Goal: Task Accomplishment & Management: Manage account settings

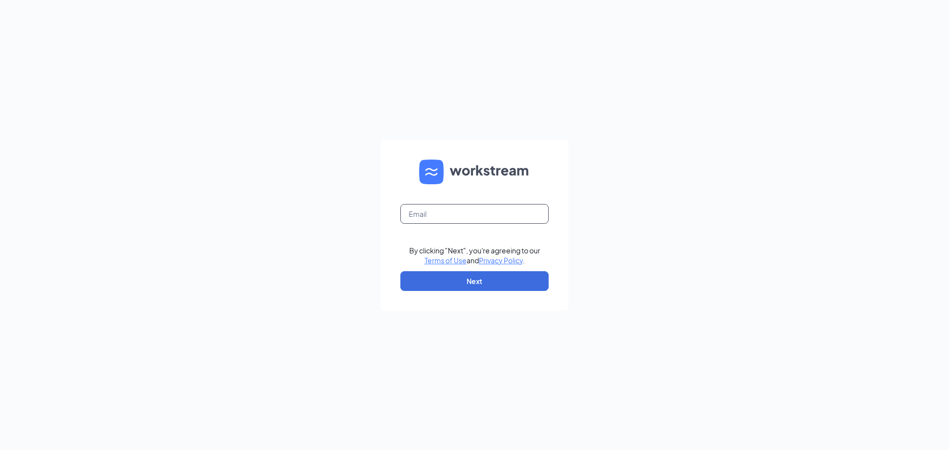
click at [456, 209] on input "text" at bounding box center [474, 214] width 148 height 20
type input "[EMAIL_ADDRESS][DOMAIN_NAME]"
click at [457, 286] on button "Next" at bounding box center [474, 281] width 148 height 20
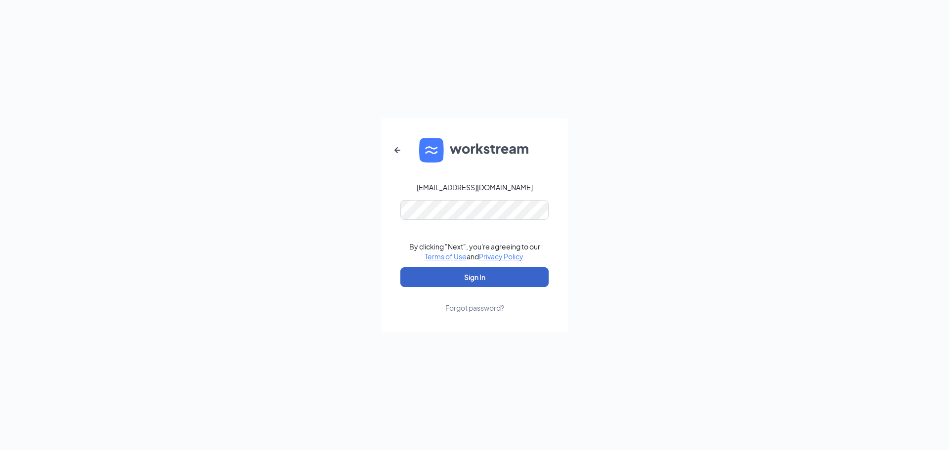
click at [458, 281] on button "Sign In" at bounding box center [474, 277] width 148 height 20
click at [434, 279] on button "Sign In" at bounding box center [474, 277] width 148 height 20
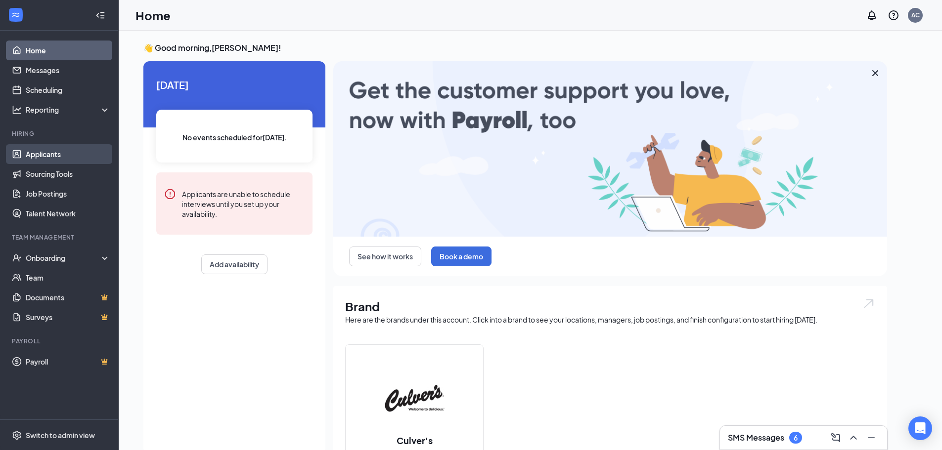
click at [38, 146] on link "Applicants" at bounding box center [68, 154] width 85 height 20
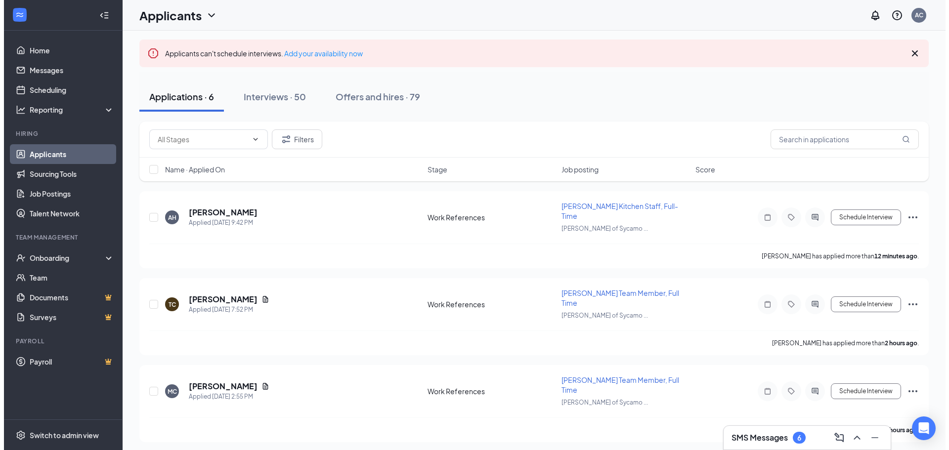
scroll to position [49, 0]
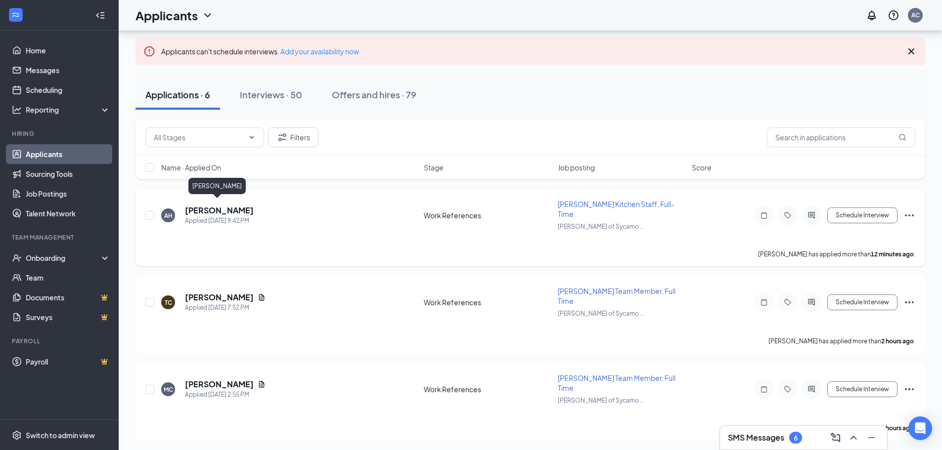
click at [221, 206] on h5 "Achilles Harris" at bounding box center [219, 210] width 69 height 11
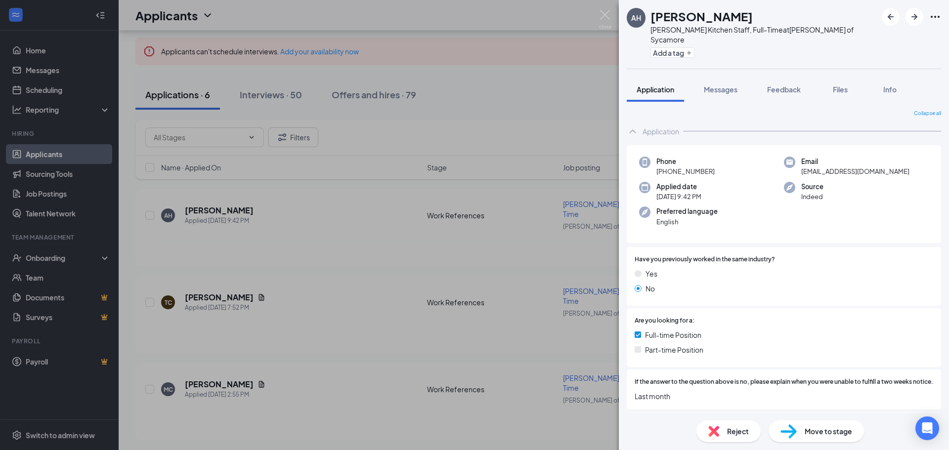
click at [495, 301] on div "AH Achilles Harris Culver's Kitchen Staff, Full-Time at Culver's of Sycamore Ad…" at bounding box center [474, 225] width 949 height 450
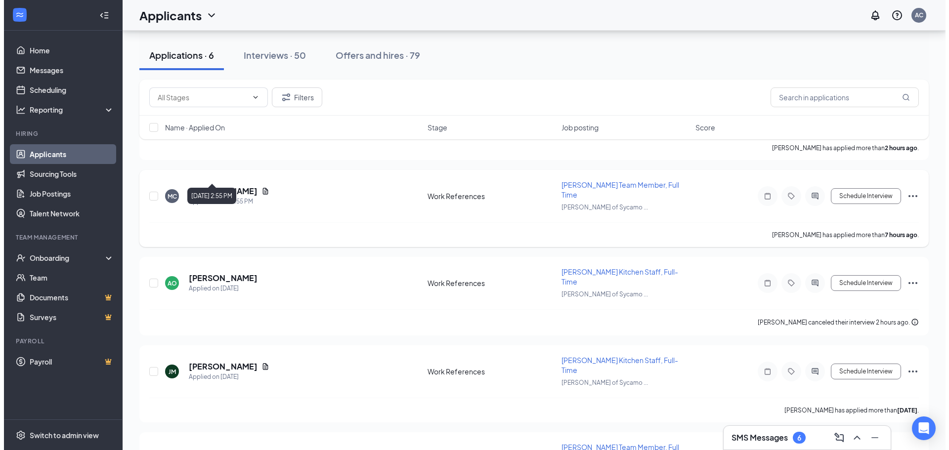
scroll to position [255, 0]
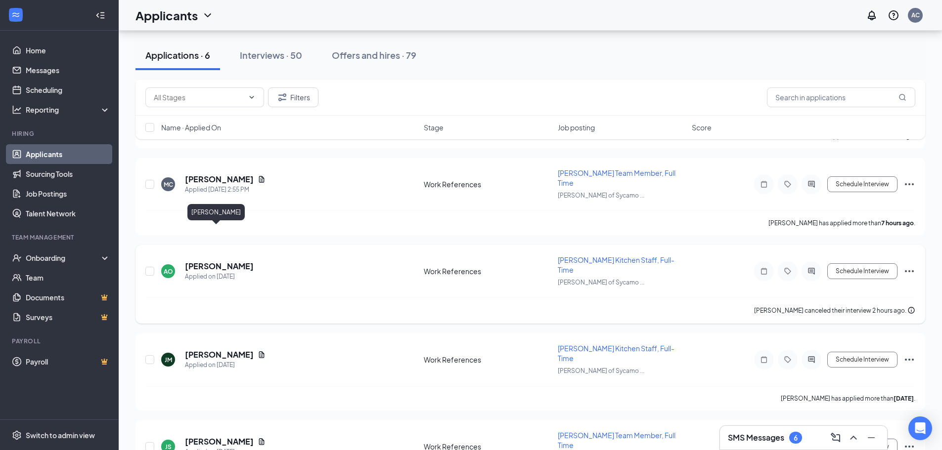
click at [220, 261] on h5 "Andrea Ode" at bounding box center [219, 266] width 69 height 11
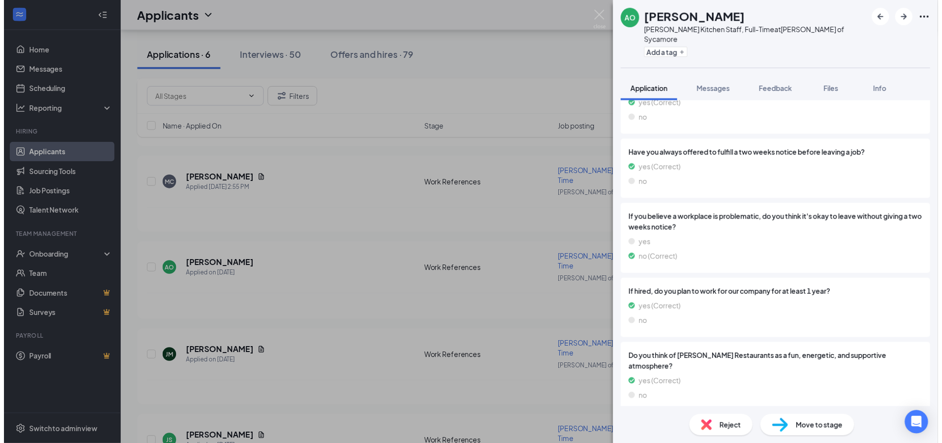
scroll to position [1031, 0]
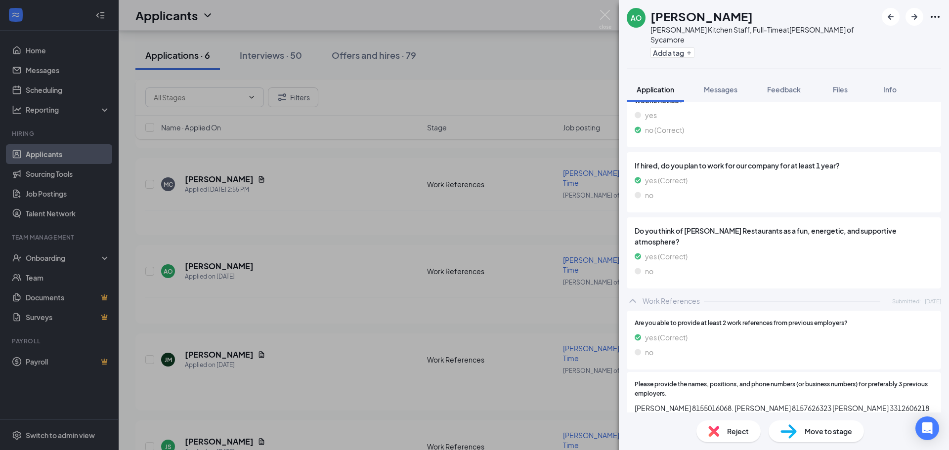
click at [516, 274] on div "AO Andrea Ode Culver's Kitchen Staff, Full-Time at Culver's of Sycamore Add a t…" at bounding box center [474, 225] width 949 height 450
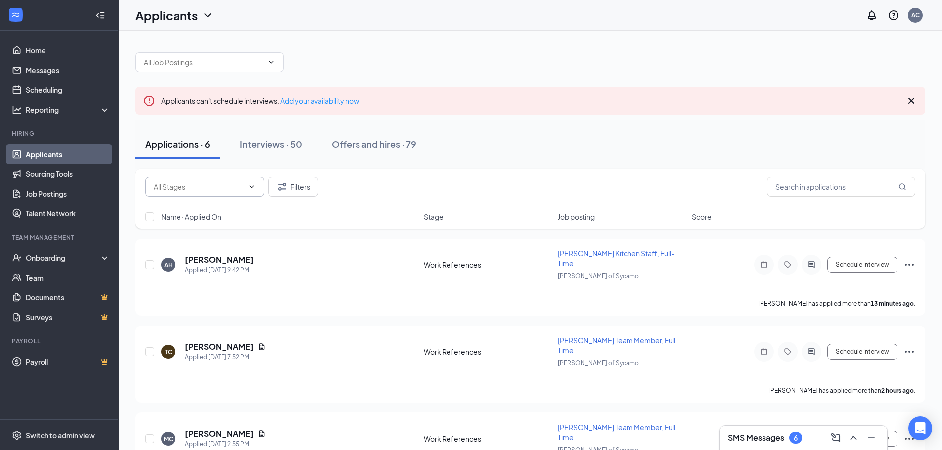
click at [253, 185] on icon "ChevronDown" at bounding box center [252, 187] width 8 height 8
click at [275, 182] on button "Filters" at bounding box center [293, 187] width 50 height 20
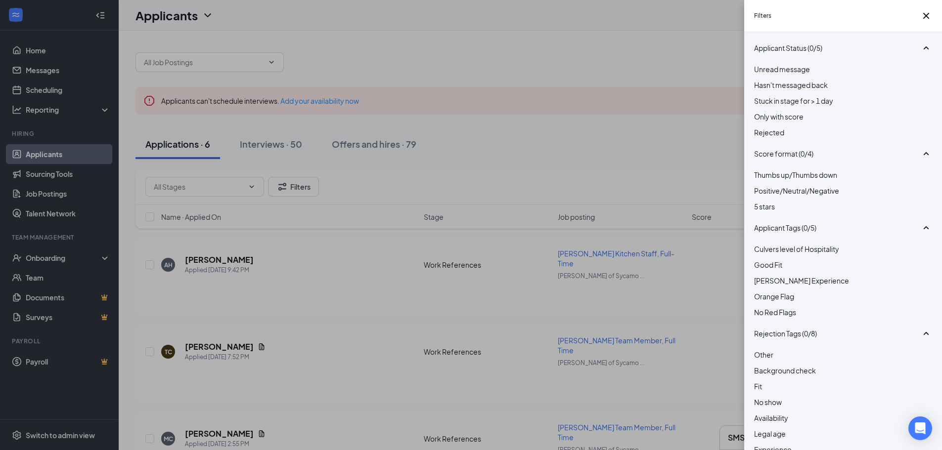
click at [784, 137] on span "Rejected" at bounding box center [769, 132] width 30 height 9
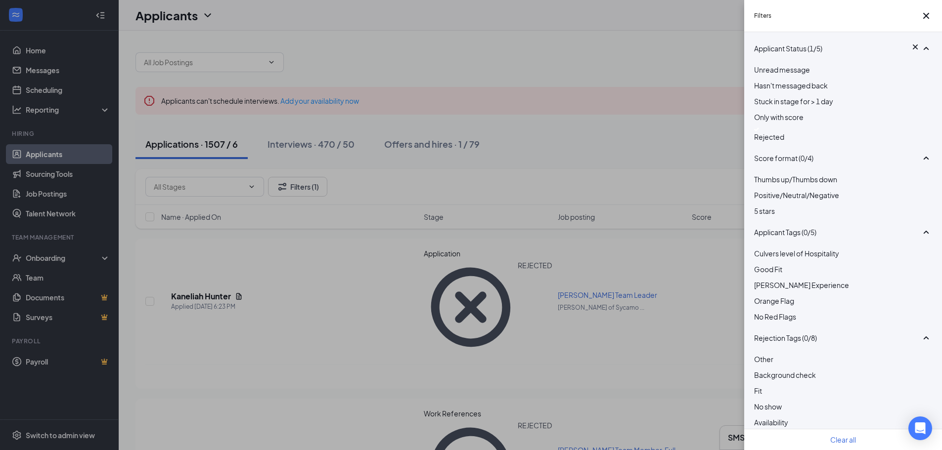
click at [536, 220] on div "Filters Applicant Status (1/5) Unread message Hasn't messaged back Stuck in sta…" at bounding box center [471, 225] width 942 height 450
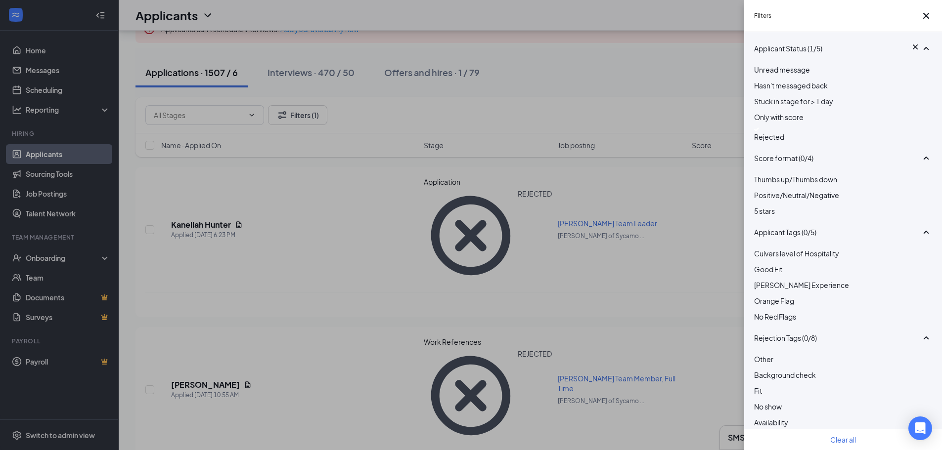
scroll to position [198, 0]
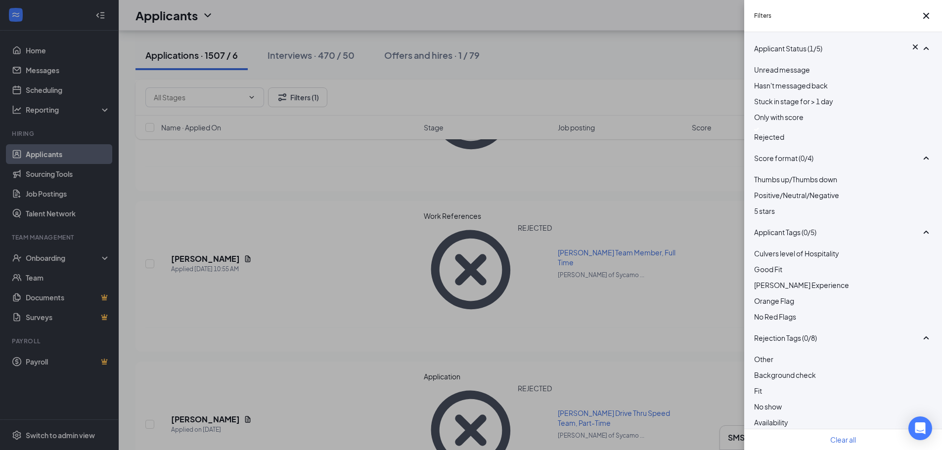
click at [298, 314] on div "Filters Applicant Status (1/5) Unread message Hasn't messaged back Stuck in sta…" at bounding box center [471, 225] width 942 height 450
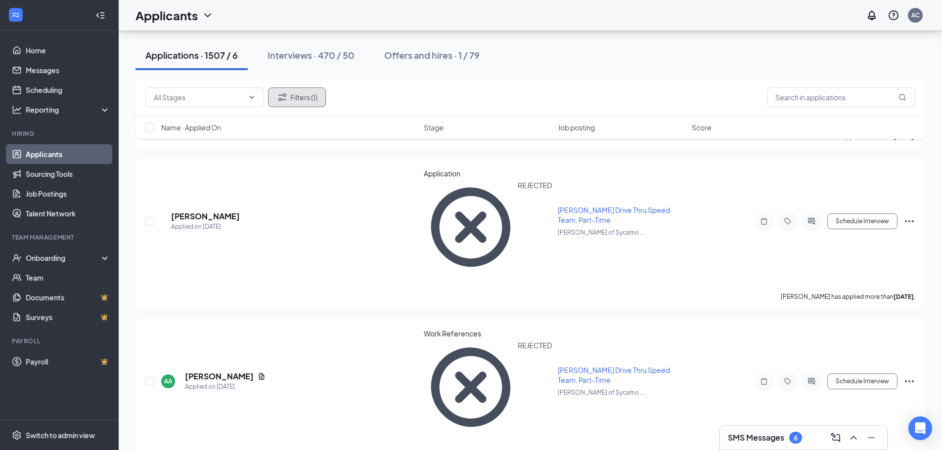
scroll to position [4251, 0]
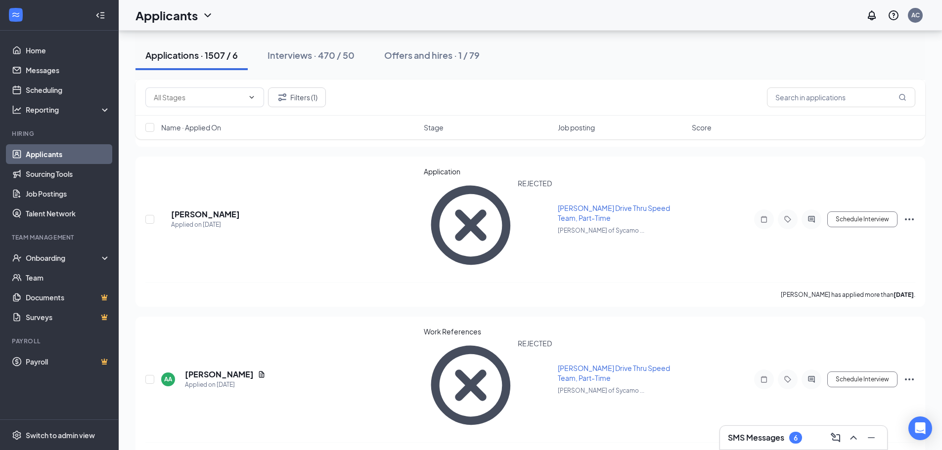
click at [339, 41] on button "Interviews · 470 / 50" at bounding box center [311, 56] width 107 height 30
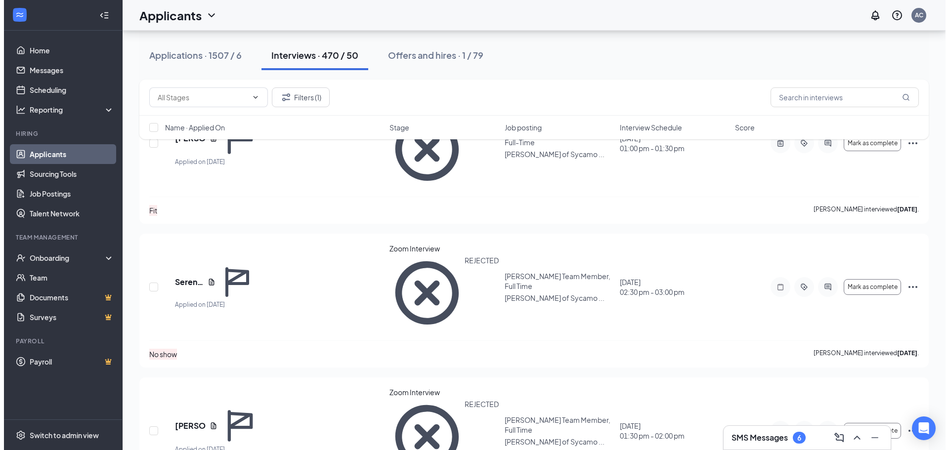
scroll to position [5585, 0]
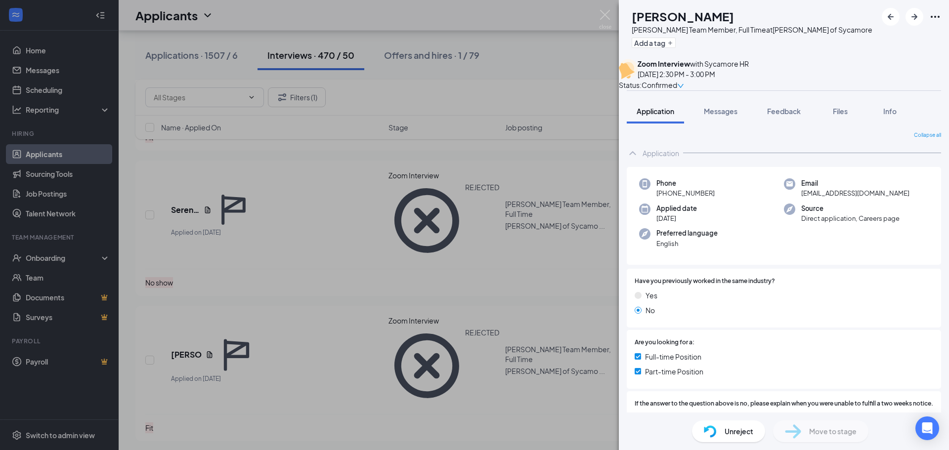
click at [431, 216] on div "DM Dustin Mccall Culver's Team Member, Full Time at Culver's of Sycamore Add a …" at bounding box center [474, 225] width 949 height 450
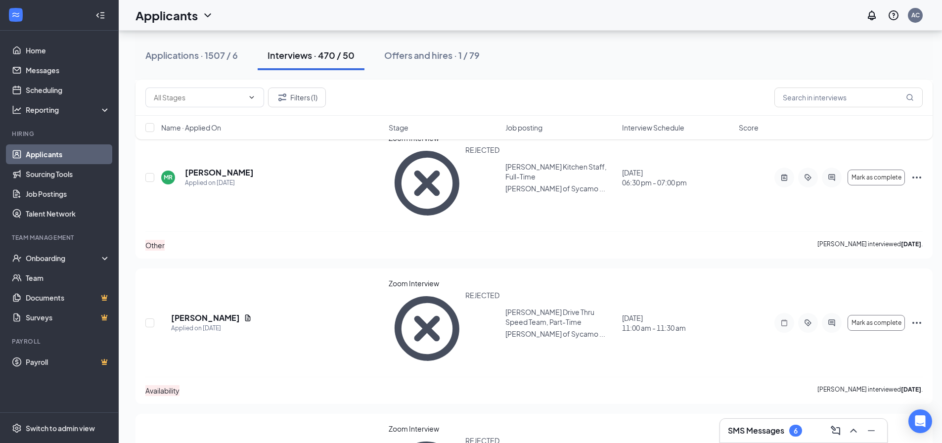
scroll to position [7364, 0]
